Goal: Navigation & Orientation: Find specific page/section

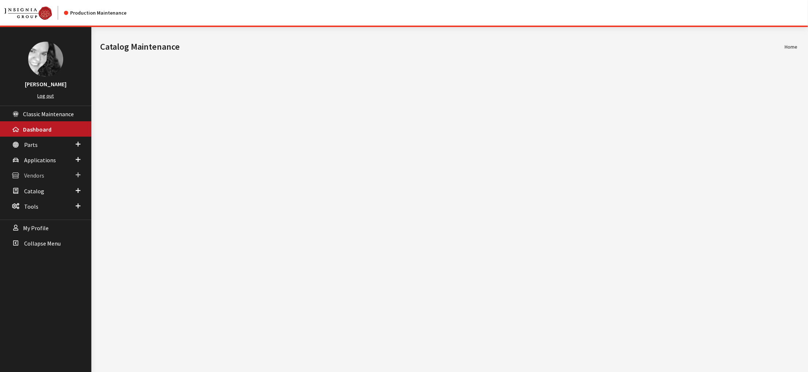
click at [32, 180] on span "Vendors" at bounding box center [34, 175] width 20 height 7
click at [43, 197] on link "Dealer Search" at bounding box center [45, 190] width 91 height 14
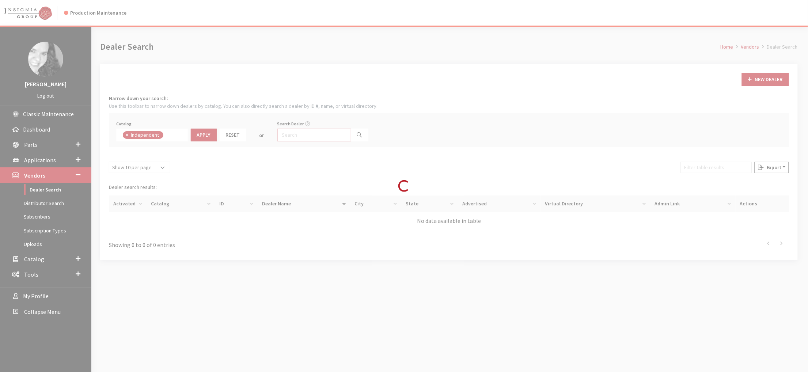
scroll to position [64, 0]
click at [330, 141] on input "Search Dealer" at bounding box center [315, 135] width 74 height 13
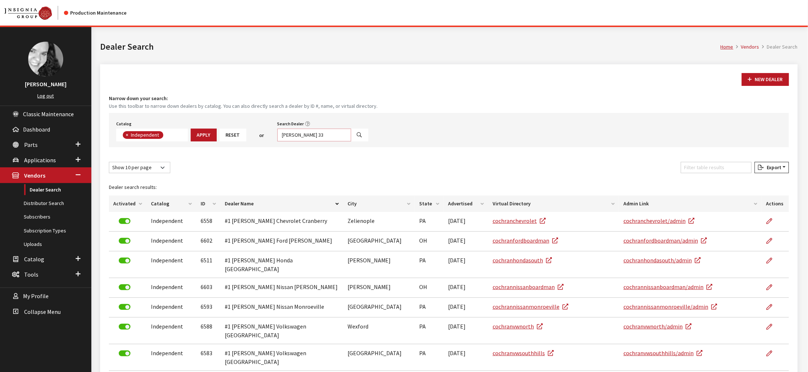
type input "[PERSON_NAME] 33"
select select
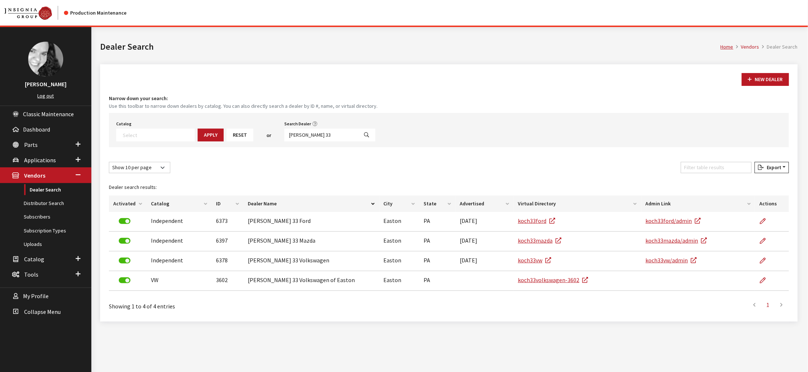
click at [525, 176] on div "Show 10 per page Show 25 per page Show 50 per page Show 100 per page Show 1000 …" at bounding box center [448, 169] width 683 height 14
click at [352, 141] on input "[PERSON_NAME] 33" at bounding box center [321, 135] width 74 height 13
type input "3701"
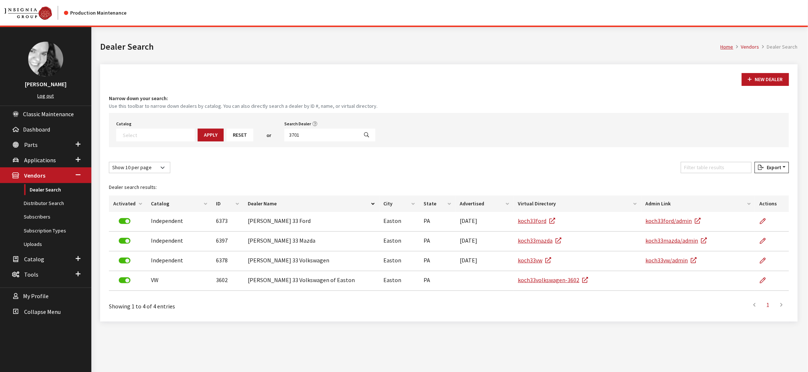
select select
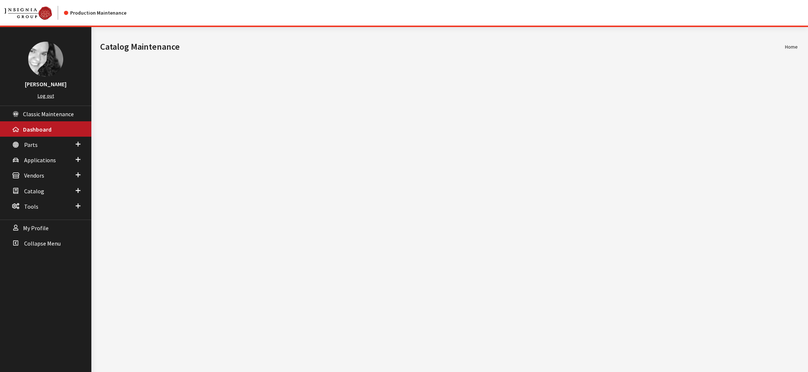
click at [43, 180] on span "Vendors" at bounding box center [34, 175] width 20 height 7
click at [41, 197] on link "Dealer Search" at bounding box center [45, 190] width 91 height 14
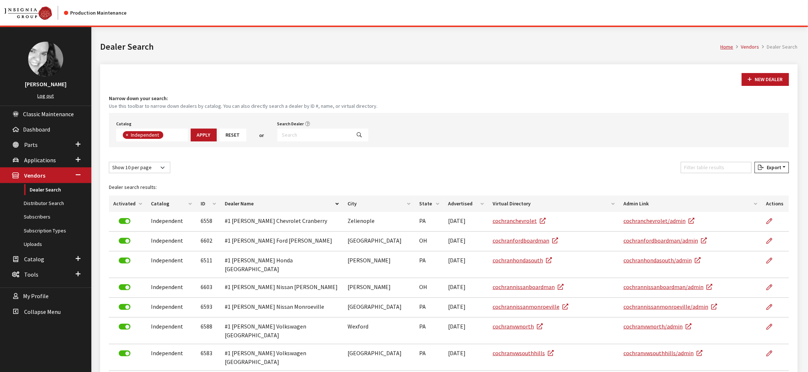
scroll to position [64, 0]
type input "3651"
select select
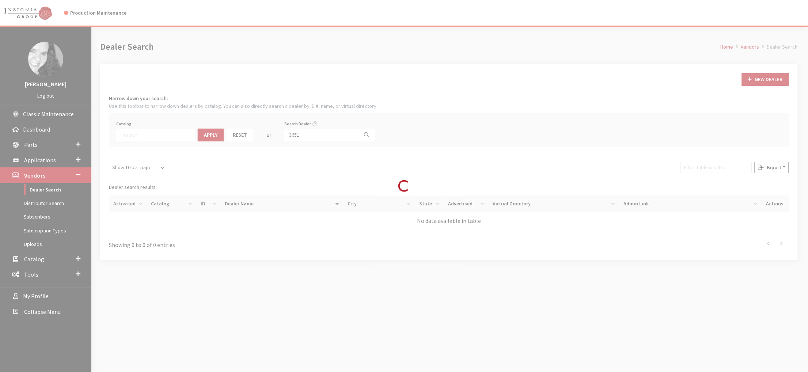
scroll to position [93, 0]
